Goal: Task Accomplishment & Management: Manage account settings

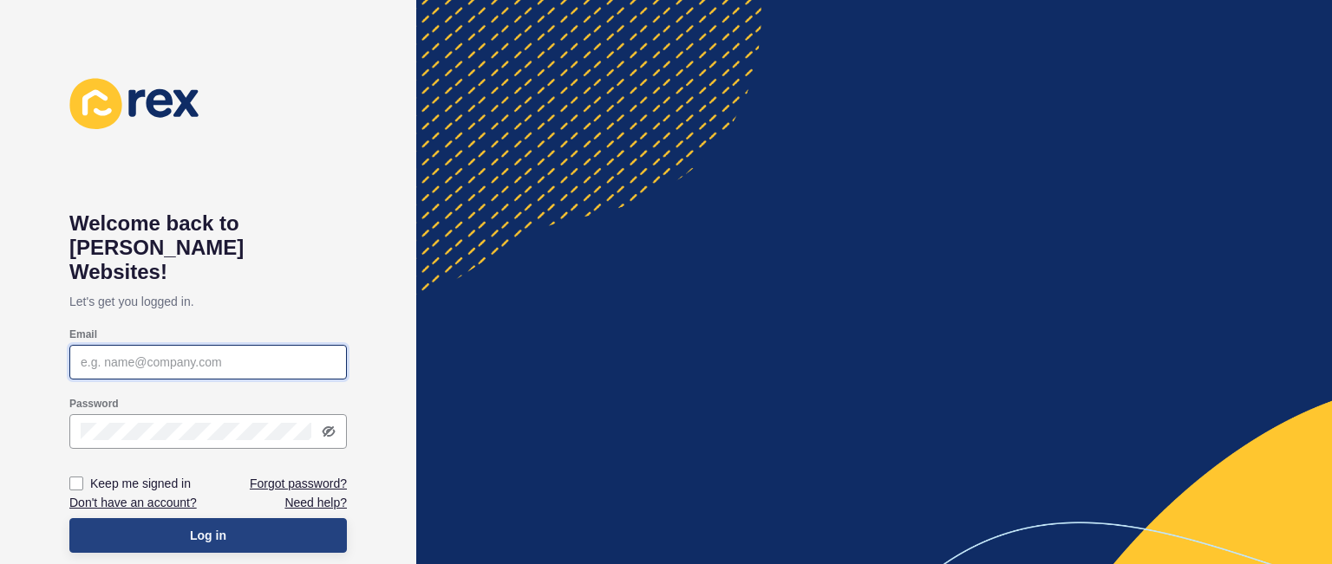
type input "[PERSON_NAME][EMAIL_ADDRESS][DOMAIN_NAME]"
click at [268, 518] on button "Log in" at bounding box center [207, 535] width 277 height 35
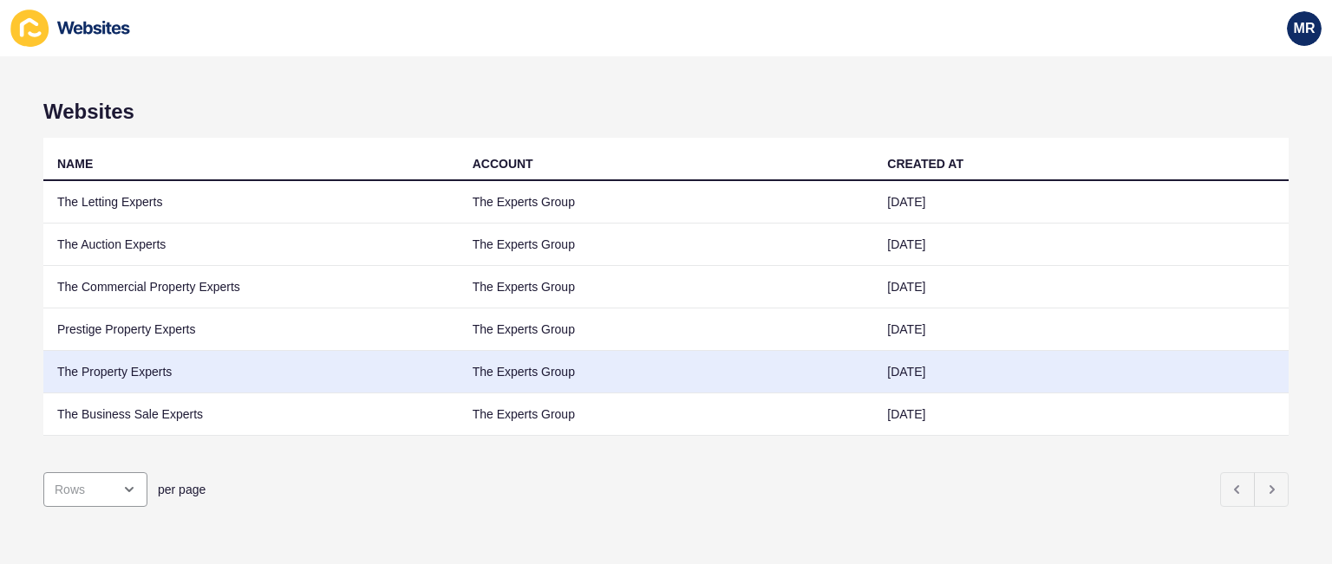
click at [129, 368] on td "The Property Experts" at bounding box center [250, 372] width 415 height 42
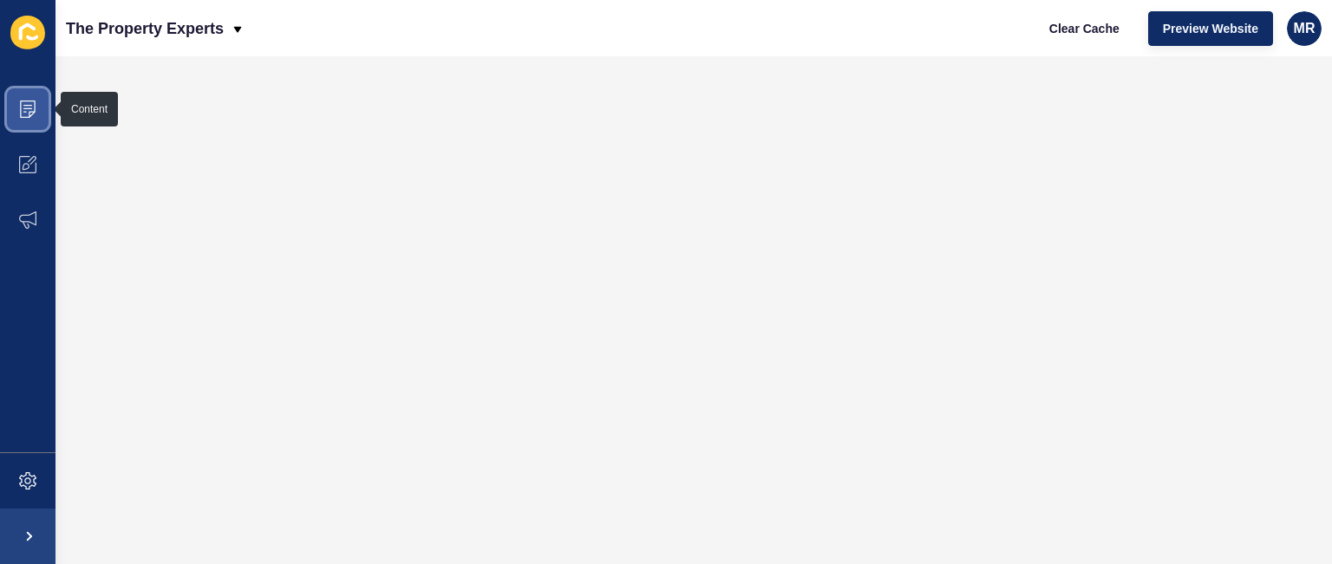
click at [12, 102] on span at bounding box center [27, 109] width 55 height 55
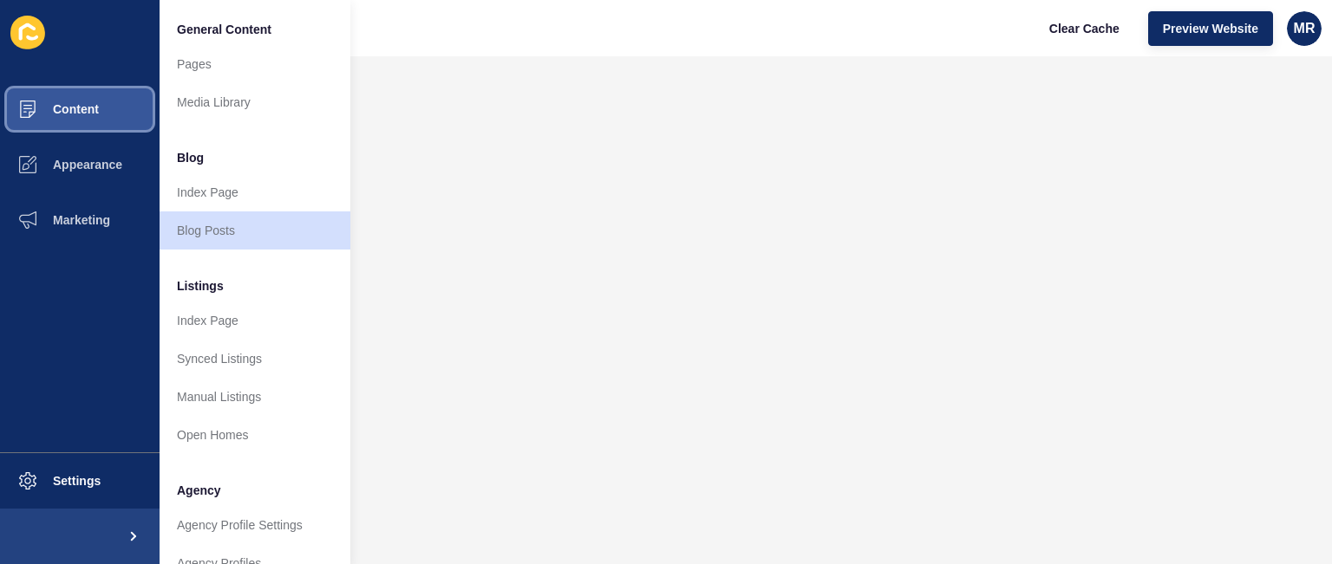
scroll to position [465, 0]
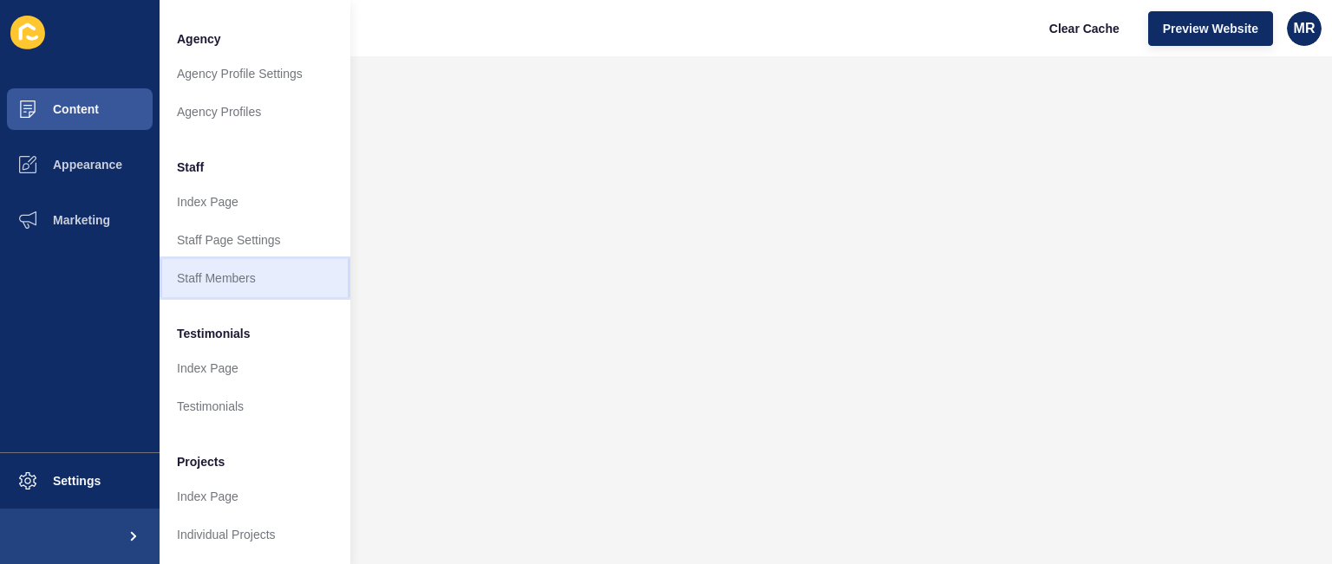
click at [235, 259] on link "Staff Members" at bounding box center [255, 278] width 191 height 38
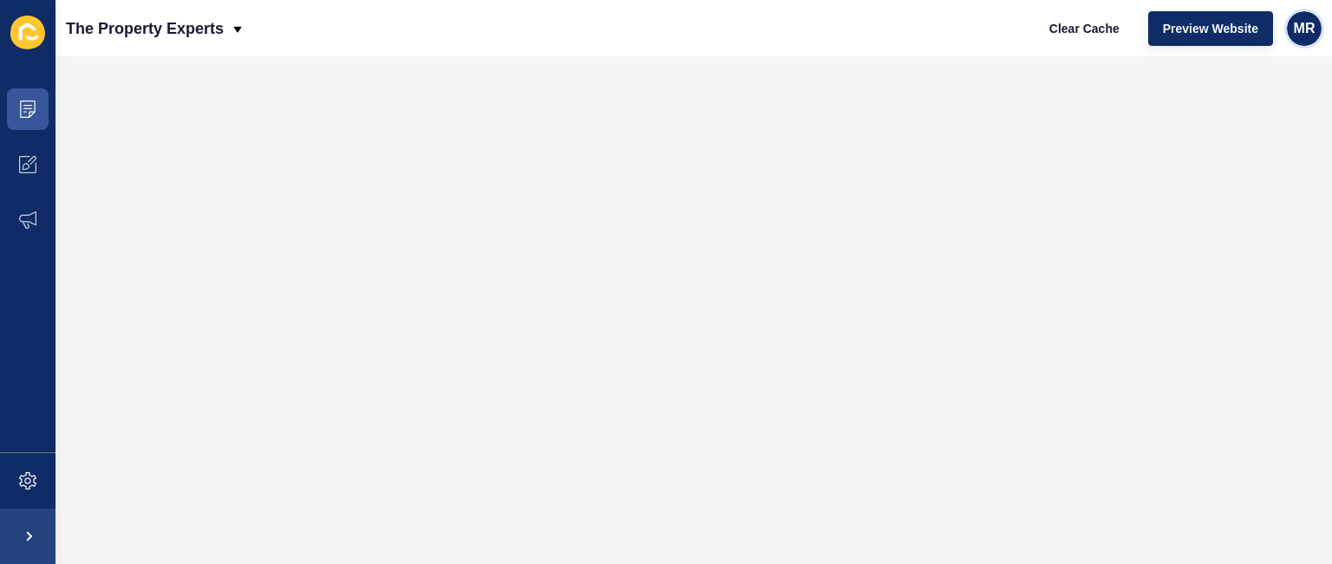
click at [1307, 28] on span "MR" at bounding box center [1305, 28] width 22 height 17
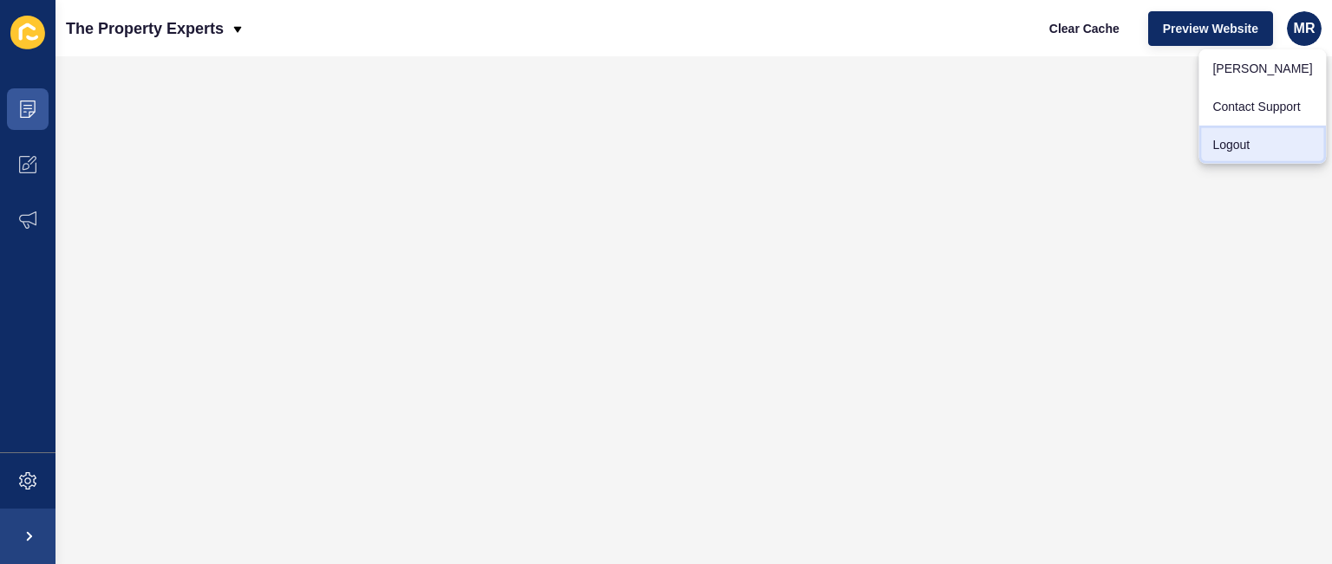
click at [1249, 153] on link "Logout" at bounding box center [1261, 145] width 127 height 38
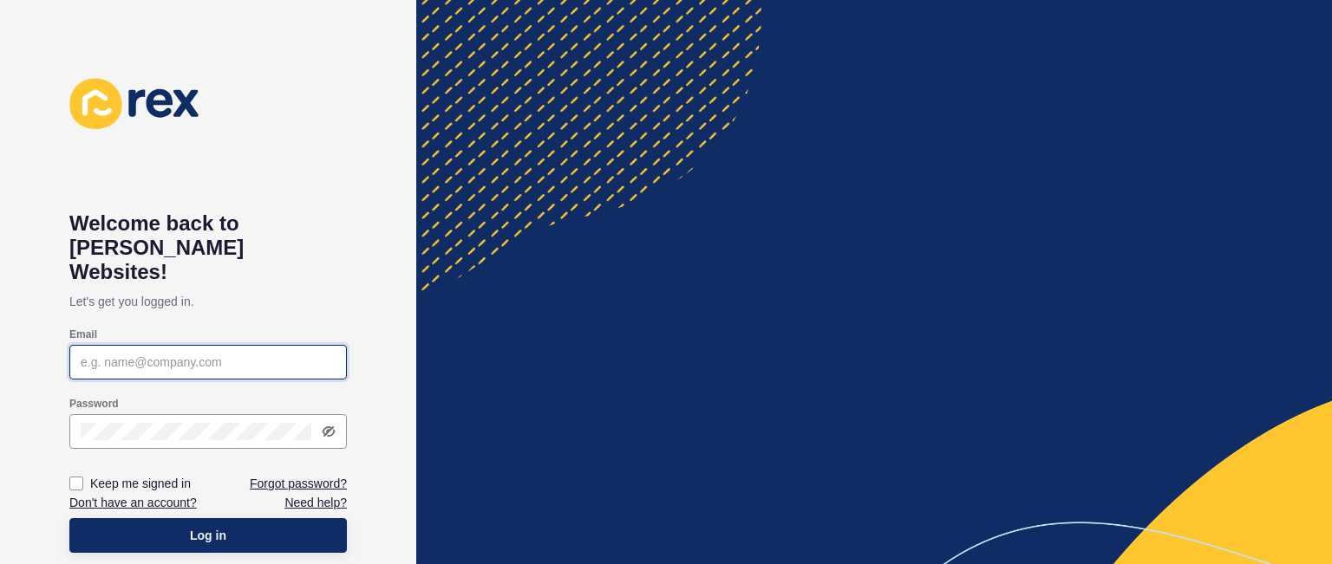
type input "[PERSON_NAME][EMAIL_ADDRESS][DOMAIN_NAME]"
